Goal: Navigation & Orientation: Find specific page/section

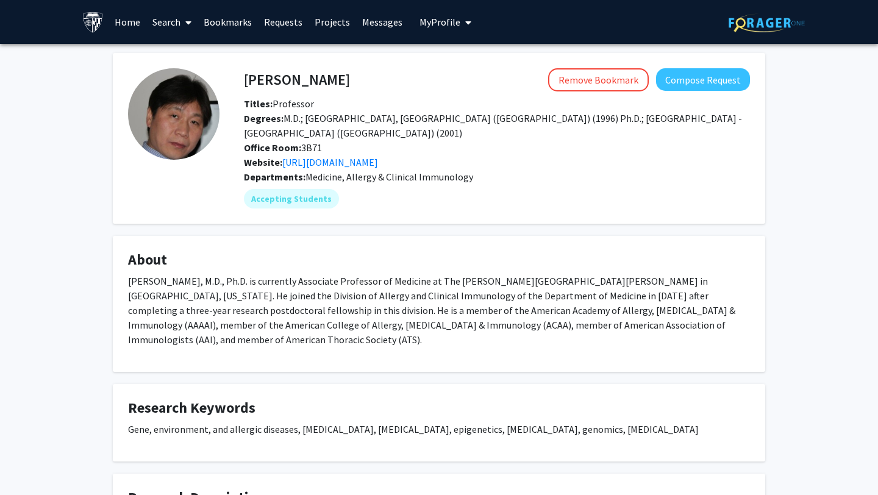
click at [226, 25] on link "Bookmarks" at bounding box center [228, 22] width 60 height 43
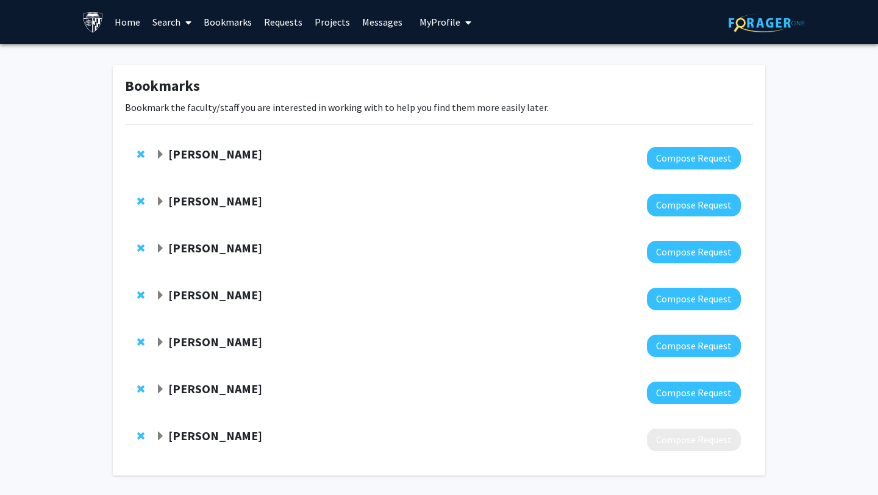
scroll to position [45, 0]
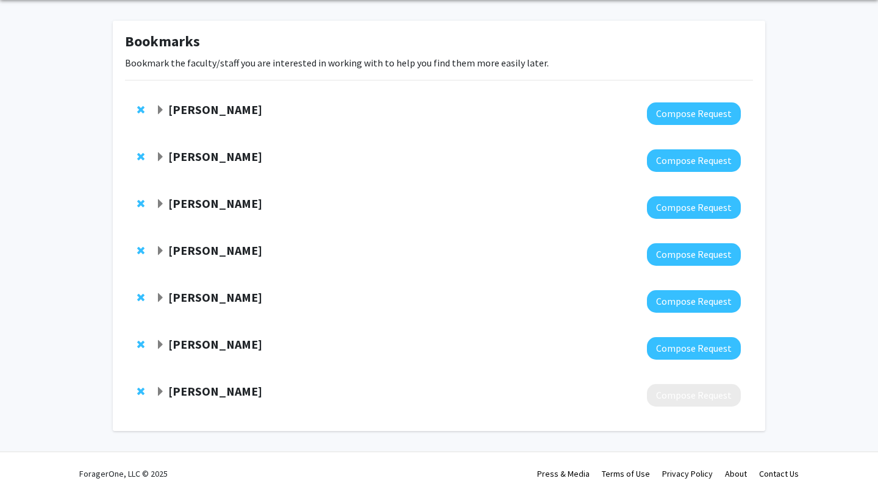
click at [163, 387] on span "Expand Li Gao Bookmark" at bounding box center [161, 392] width 10 height 10
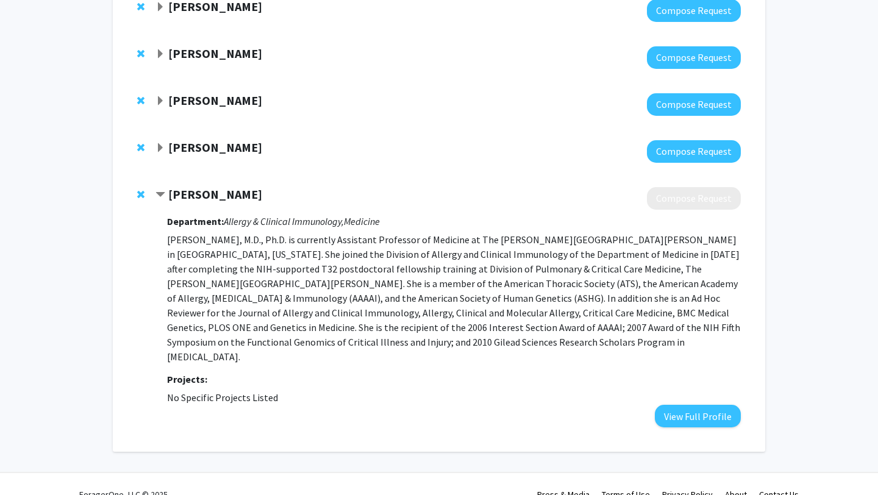
scroll to position [236, 0]
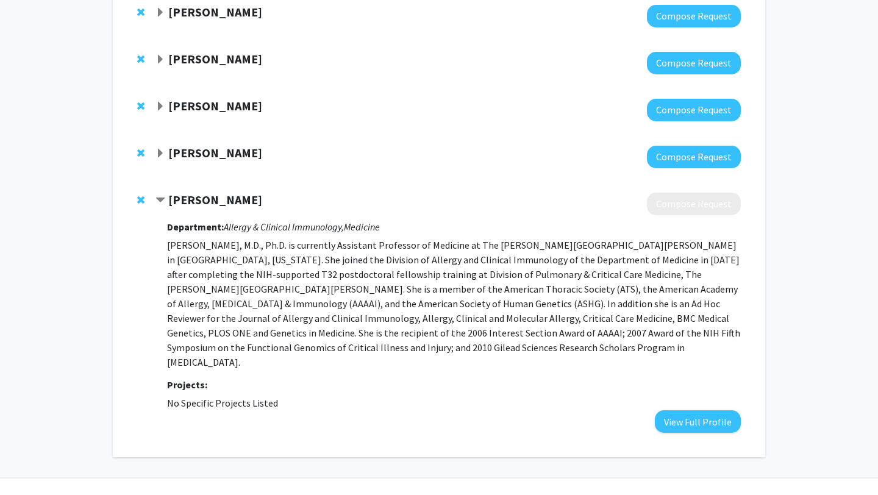
click at [139, 199] on span "Remove Li Gao from bookmarks" at bounding box center [140, 200] width 7 height 10
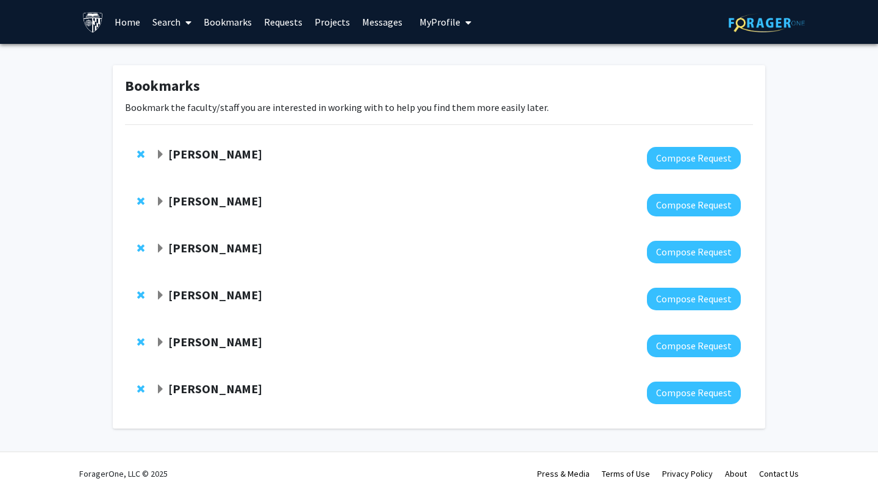
click at [153, 297] on div "Sixuan Li Compose Request" at bounding box center [439, 299] width 628 height 47
click at [156, 297] on span "Expand Sixuan Li Bookmark" at bounding box center [161, 296] width 10 height 10
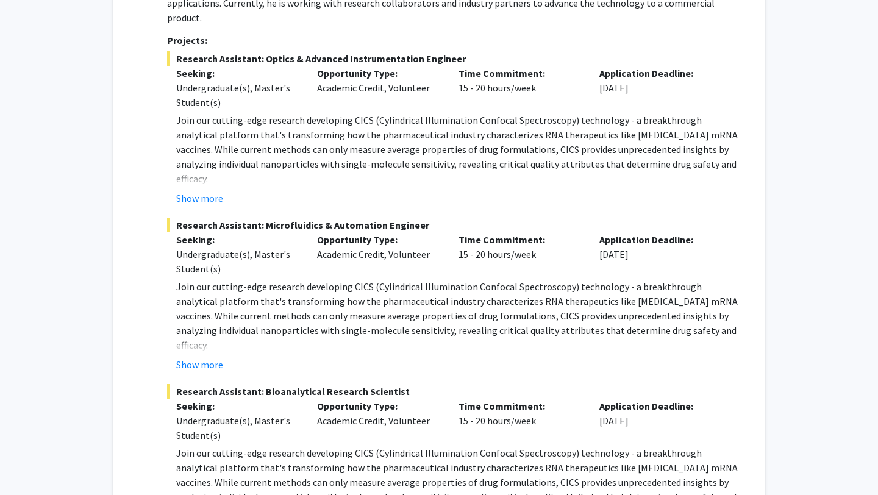
scroll to position [615, 0]
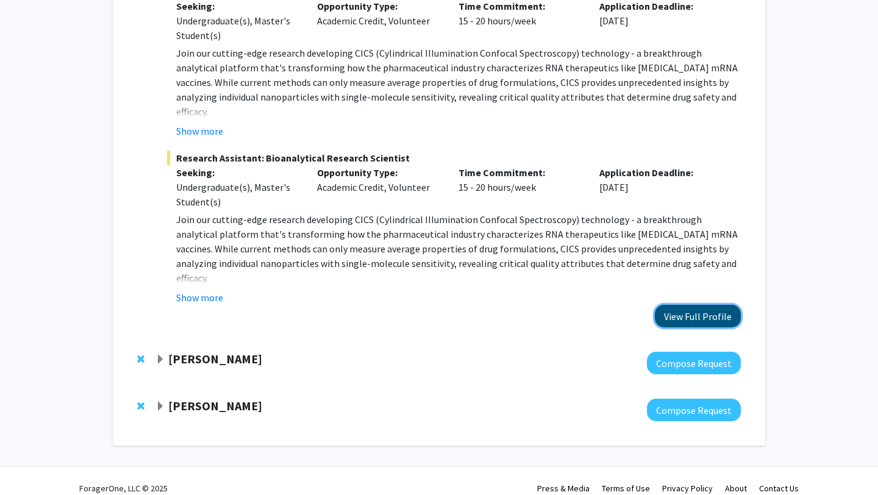
click at [675, 305] on button "View Full Profile" at bounding box center [698, 316] width 86 height 23
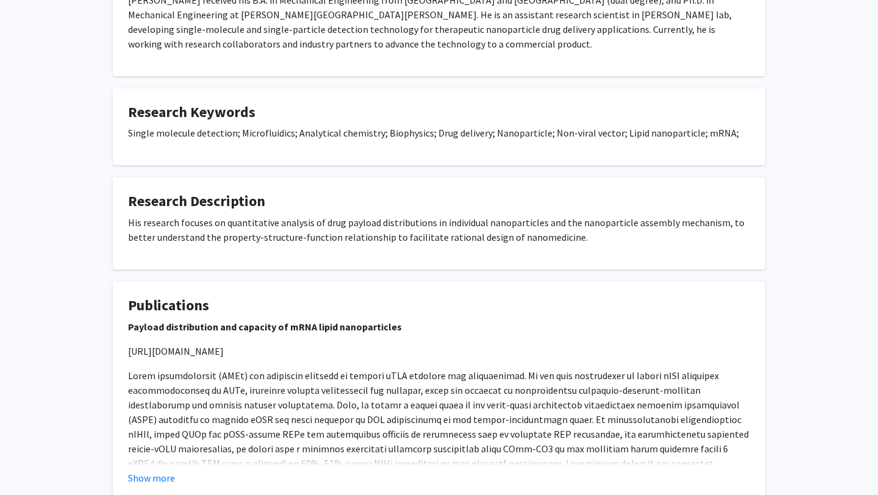
scroll to position [867, 0]
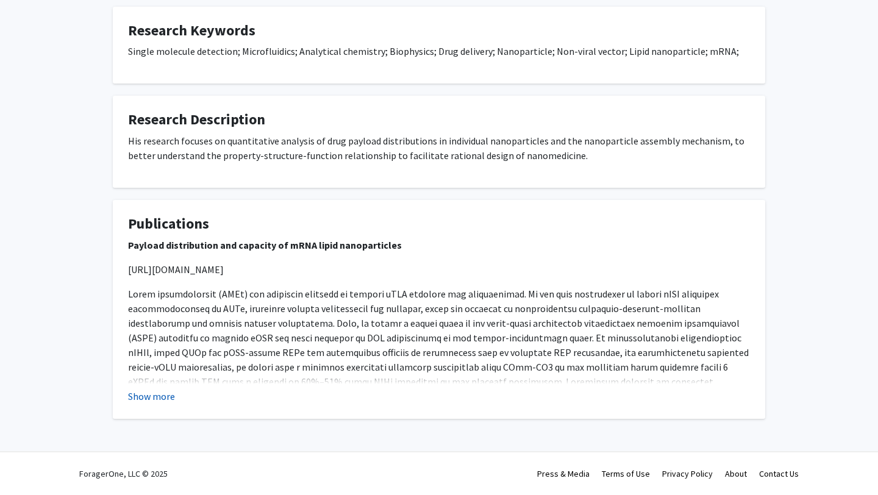
click at [153, 399] on button "Show more" at bounding box center [151, 396] width 47 height 15
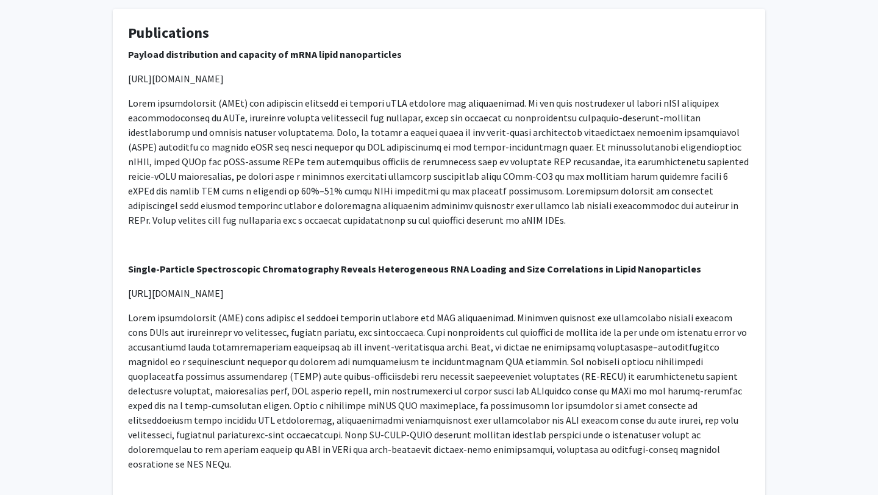
scroll to position [1059, 0]
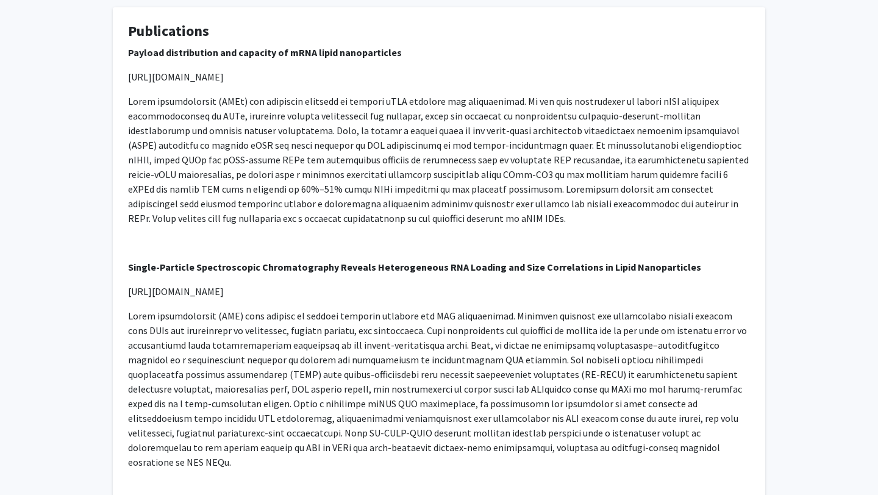
drag, startPoint x: 125, startPoint y: 81, endPoint x: 486, endPoint y: 81, distance: 361.0
click at [486, 81] on fg-card "Publications Payload distribution and capacity of mRNA lipid nanoparticles http…" at bounding box center [439, 392] width 653 height 770
copy p "https://www.nature.com/articles/s41467-022-33157-4"
